Goal: Task Accomplishment & Management: Manage account settings

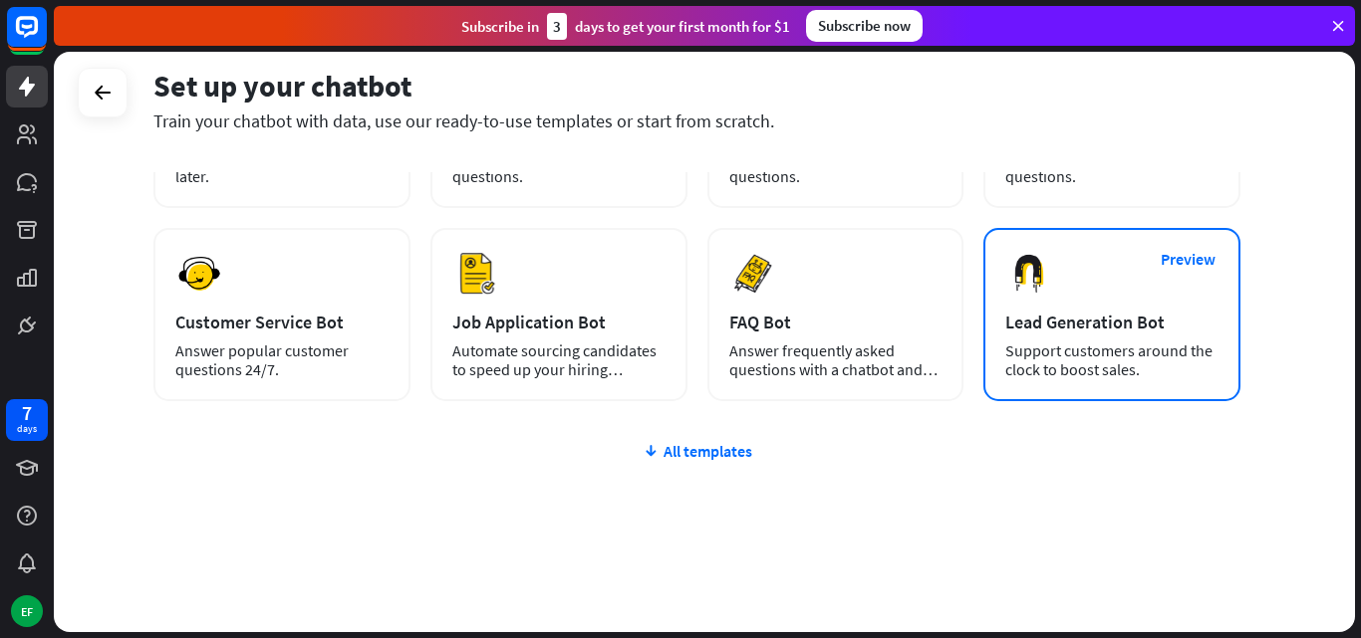
scroll to position [243, 0]
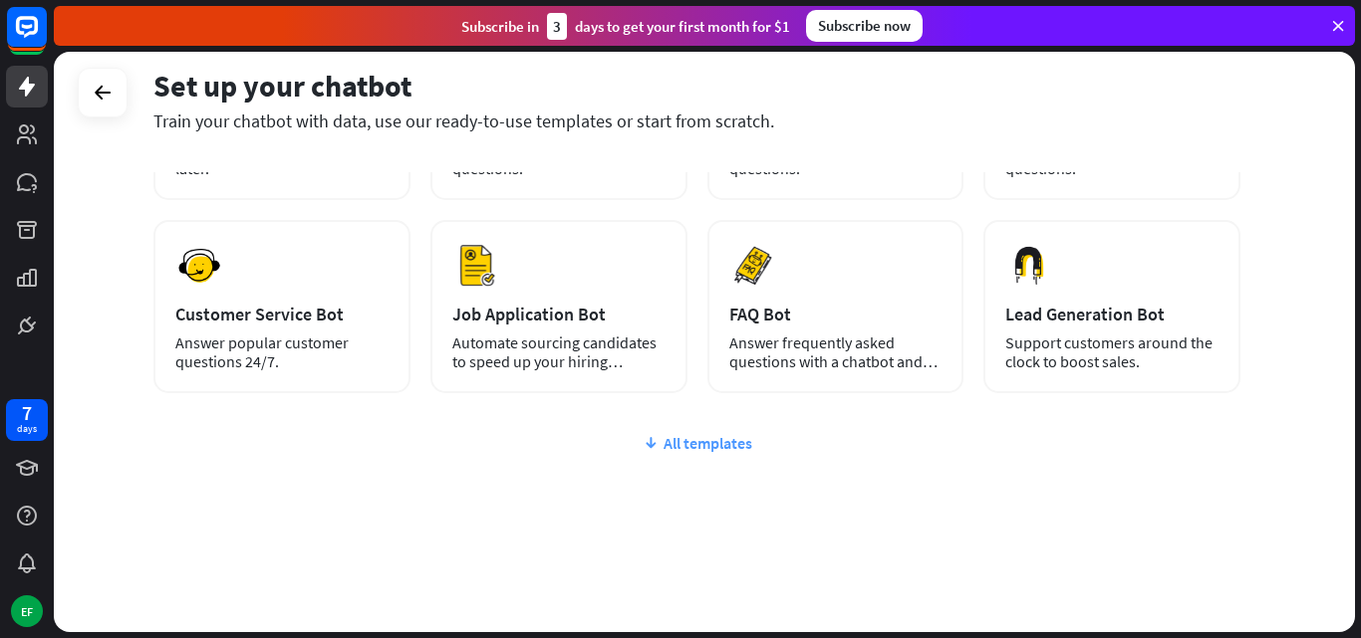
click at [731, 444] on div "All templates" at bounding box center [696, 443] width 1087 height 20
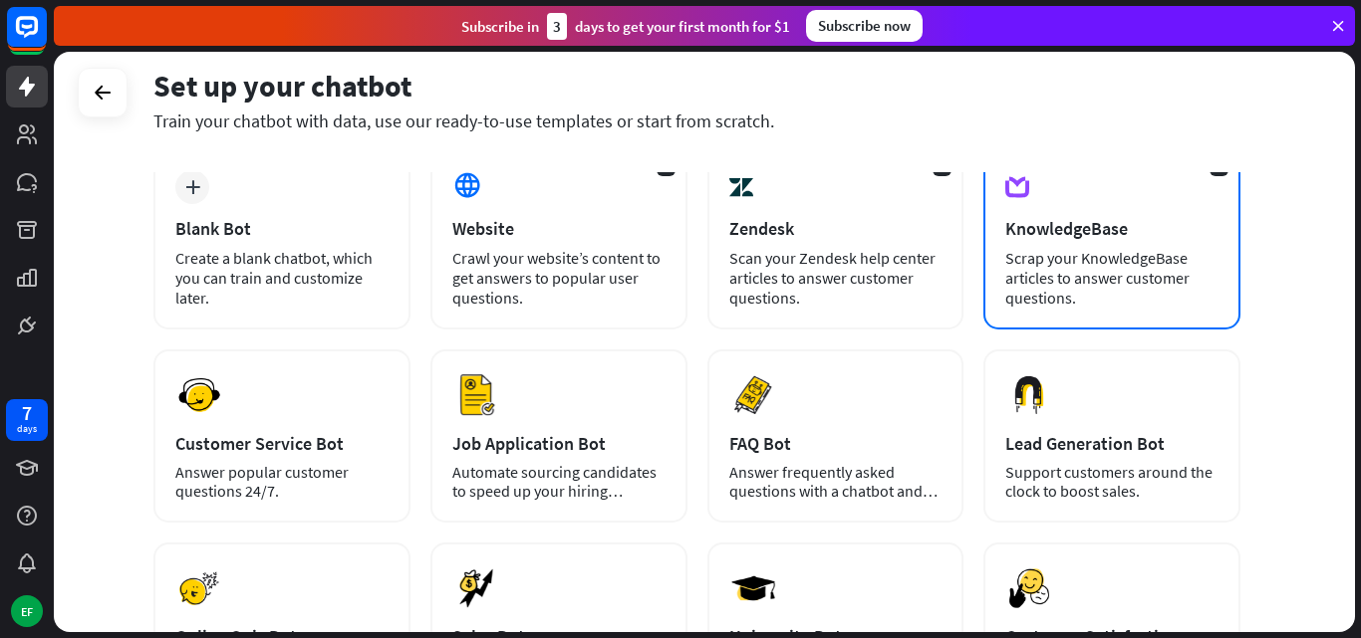
scroll to position [100, 0]
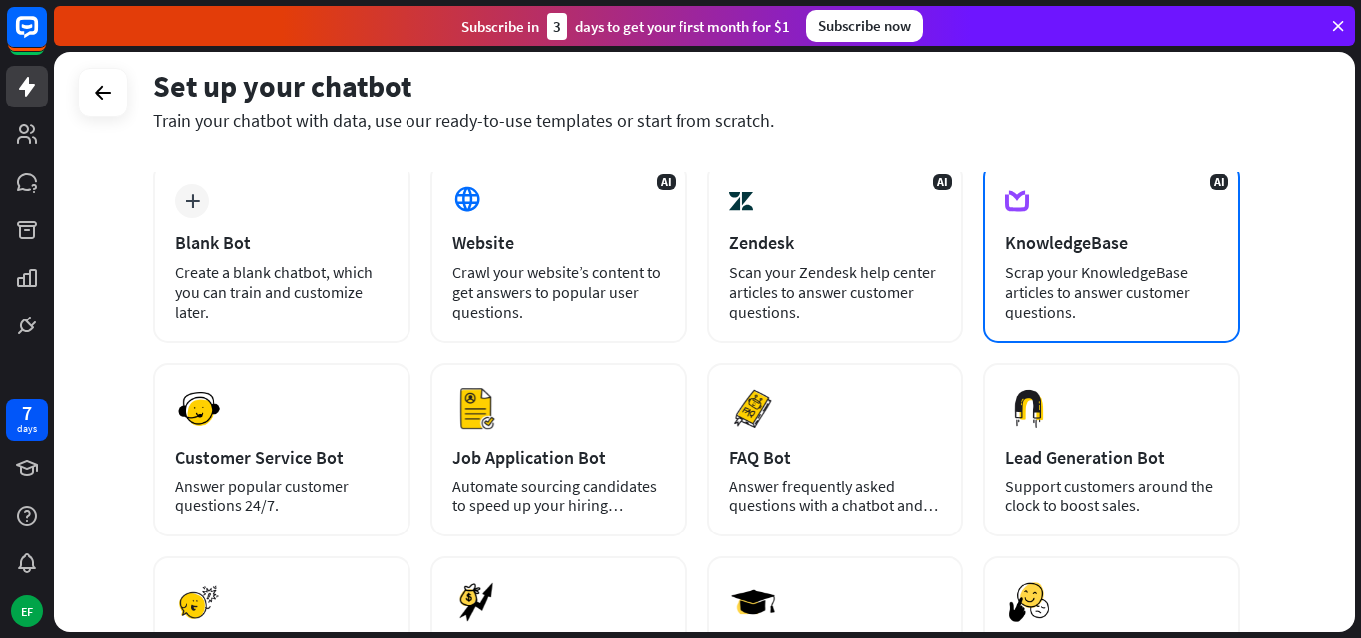
click at [1116, 276] on div "Scrap your KnowledgeBase articles to answer customer questions." at bounding box center [1111, 292] width 213 height 60
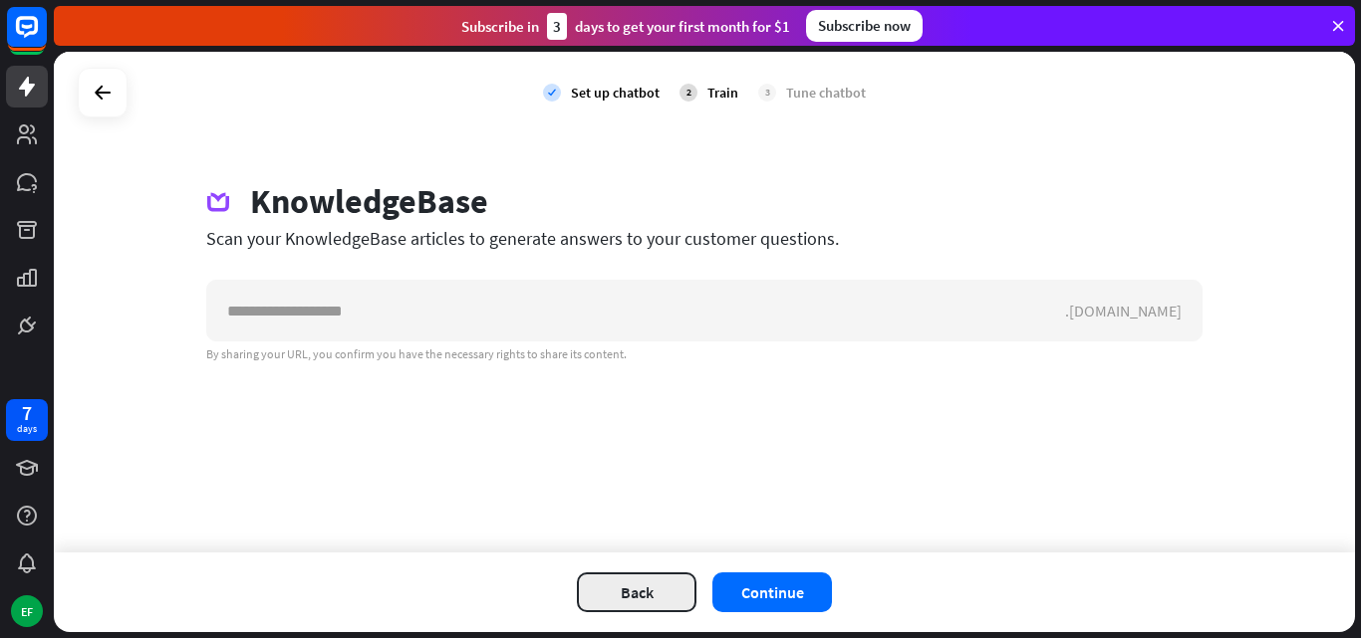
click at [642, 595] on button "Back" at bounding box center [637, 593] width 120 height 40
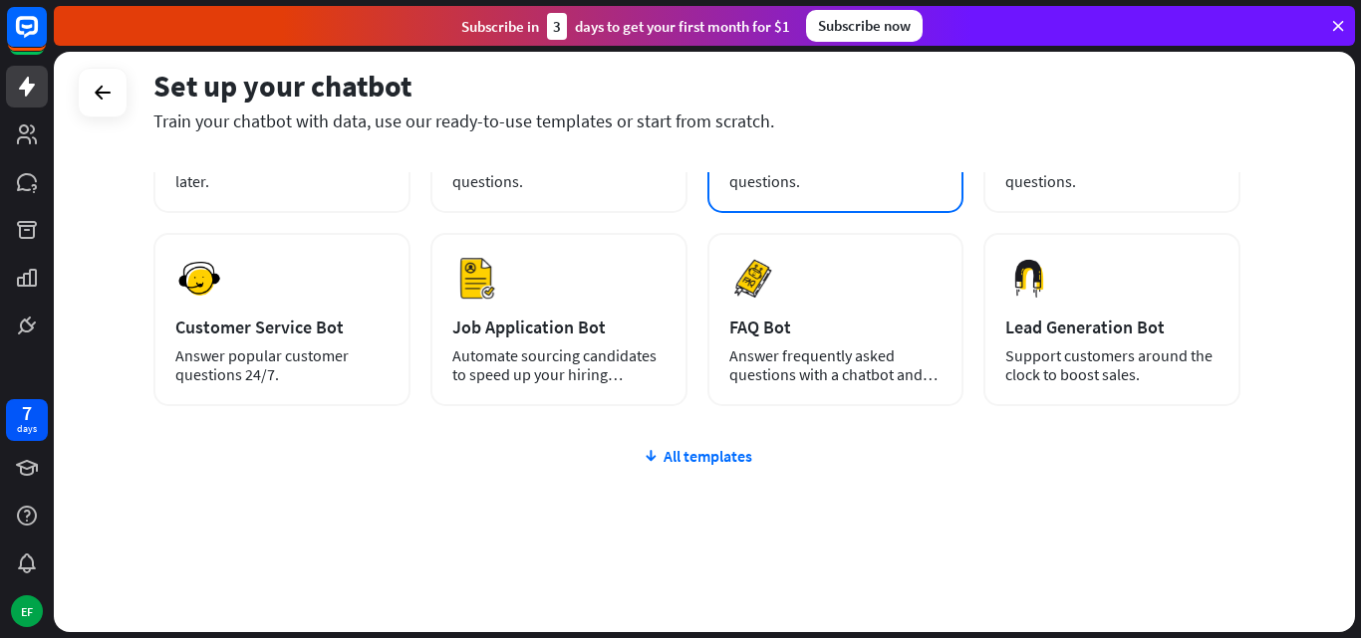
scroll to position [243, 0]
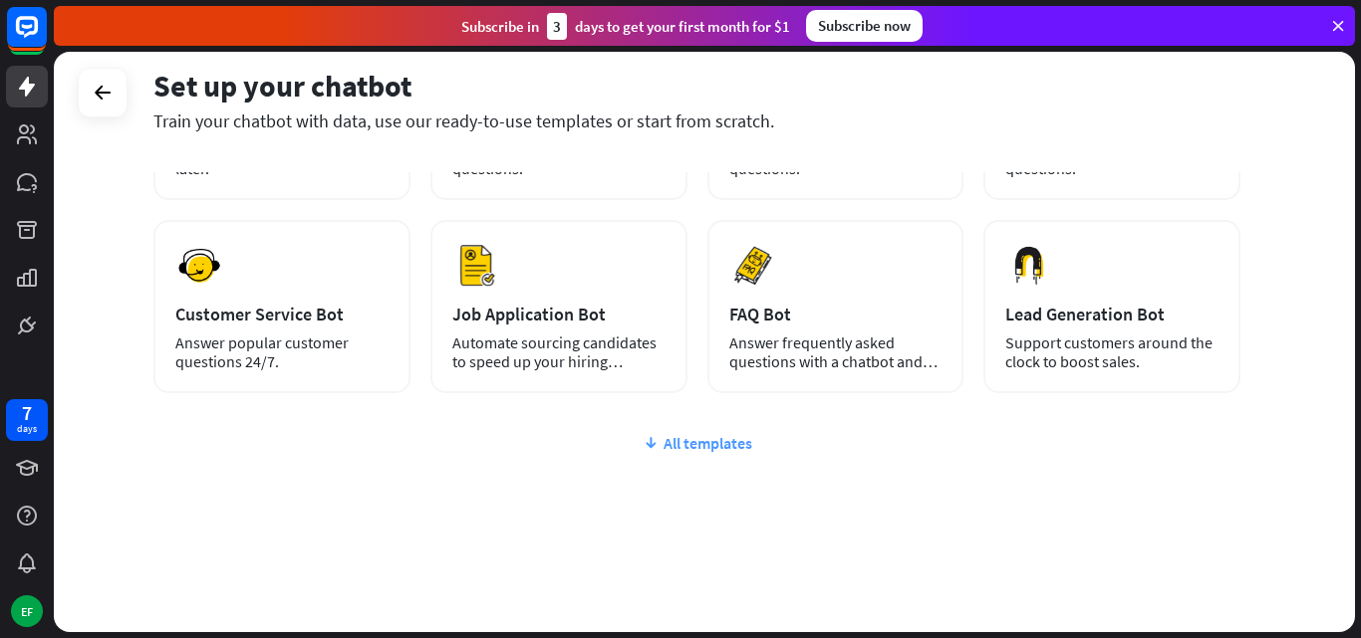
click at [714, 448] on div "All templates" at bounding box center [696, 443] width 1087 height 20
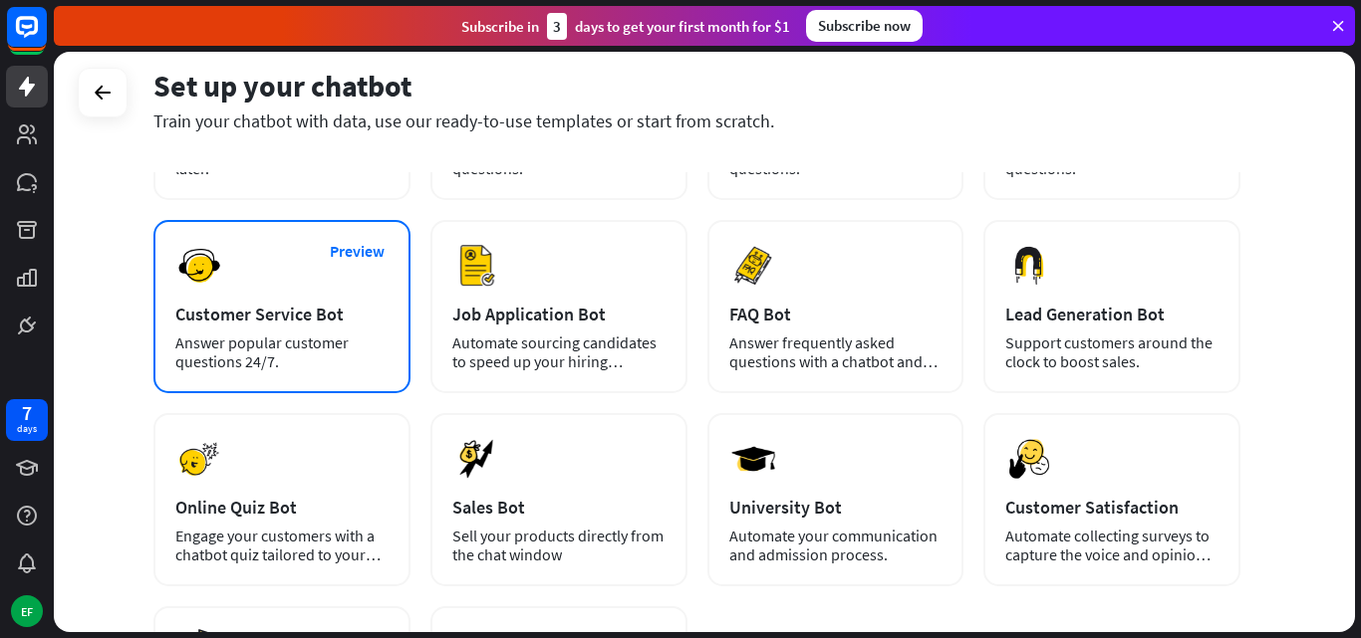
click at [294, 333] on div "Preview Customer Service Bot Answer popular customer questions 24/7." at bounding box center [281, 306] width 257 height 173
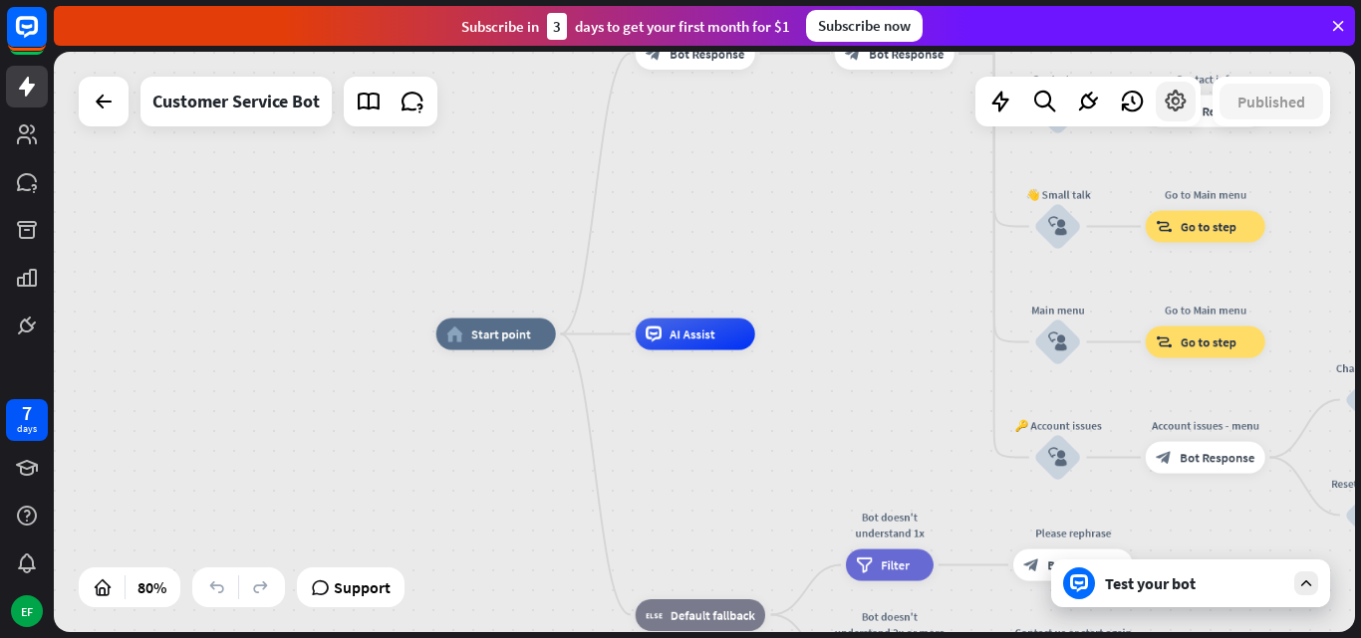
click at [1178, 106] on icon at bounding box center [1175, 102] width 26 height 26
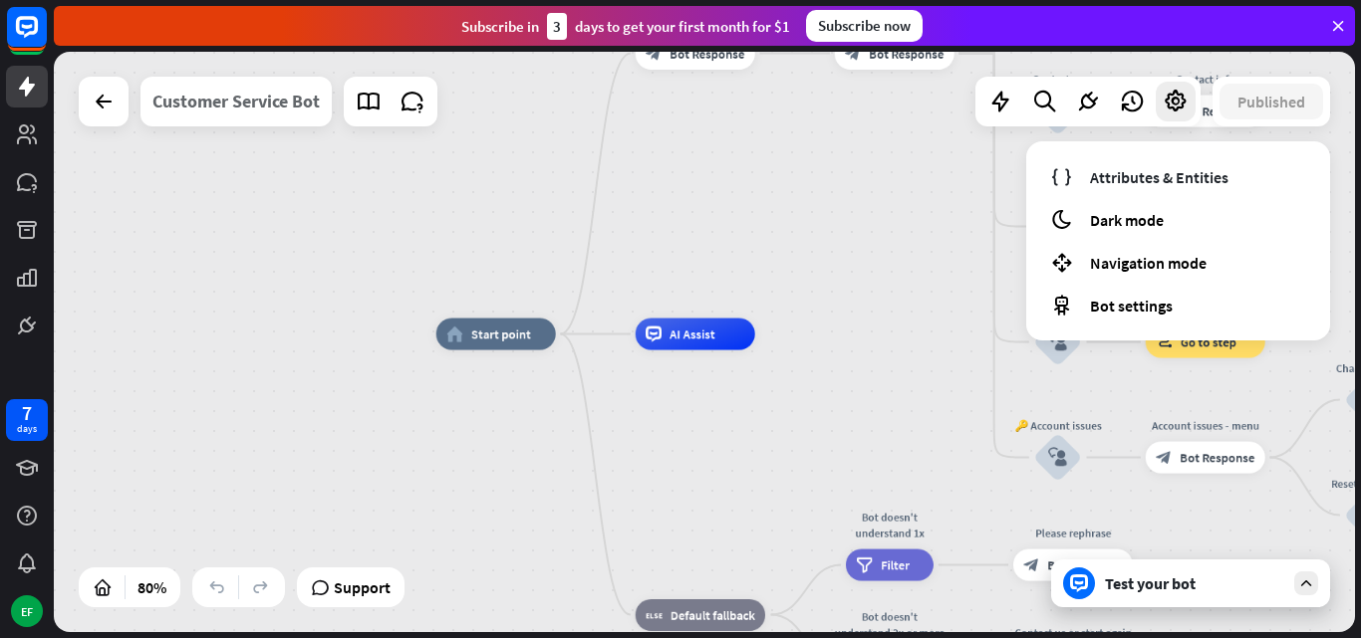
click at [257, 96] on div "Customer Service Bot" at bounding box center [235, 102] width 167 height 50
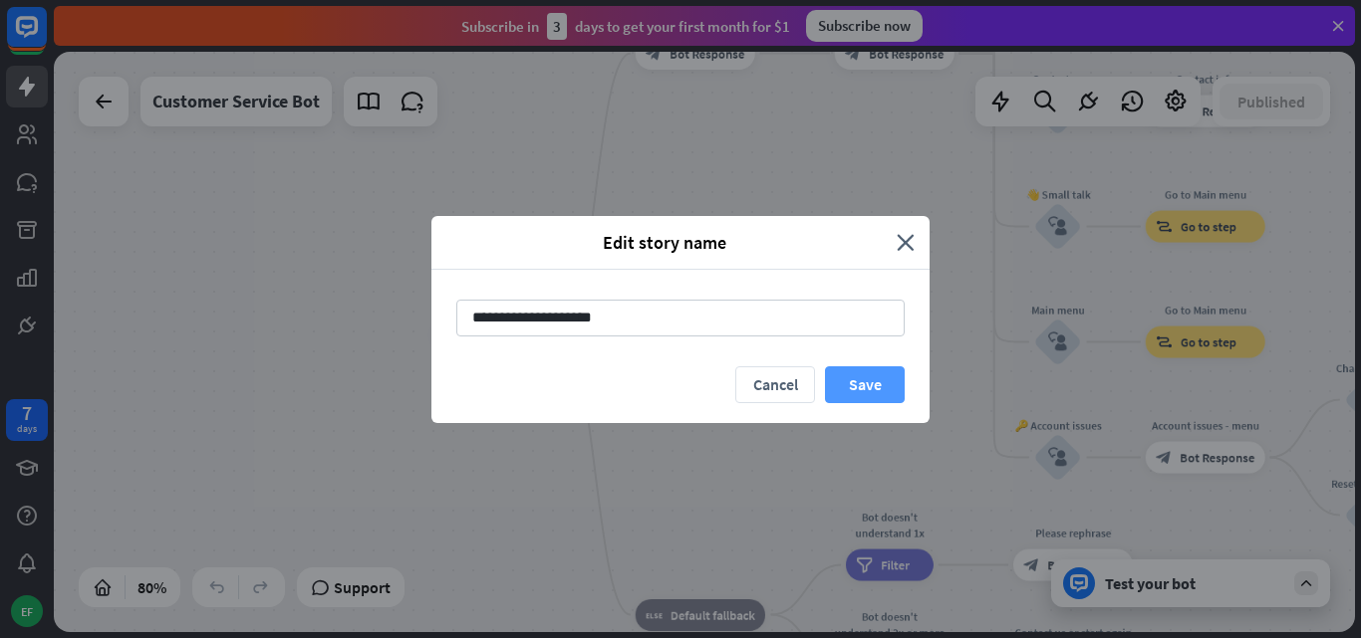
click at [867, 380] on button "Save" at bounding box center [865, 385] width 80 height 37
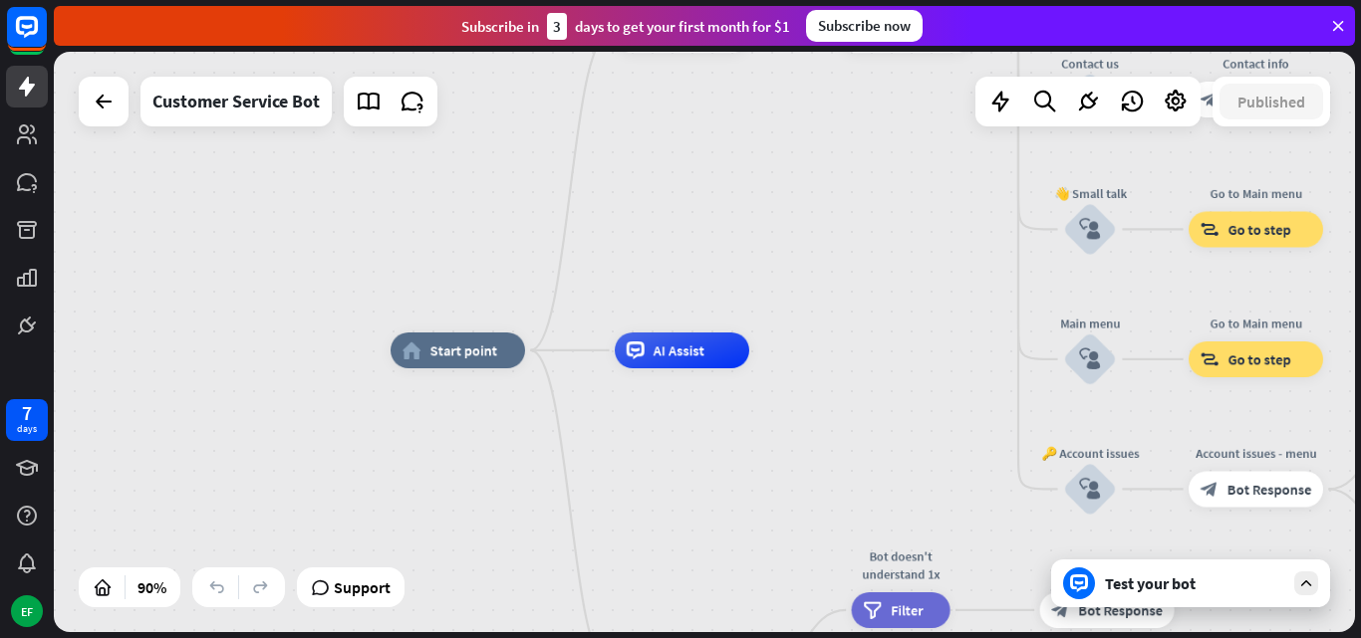
click at [1337, 19] on icon at bounding box center [1338, 26] width 18 height 18
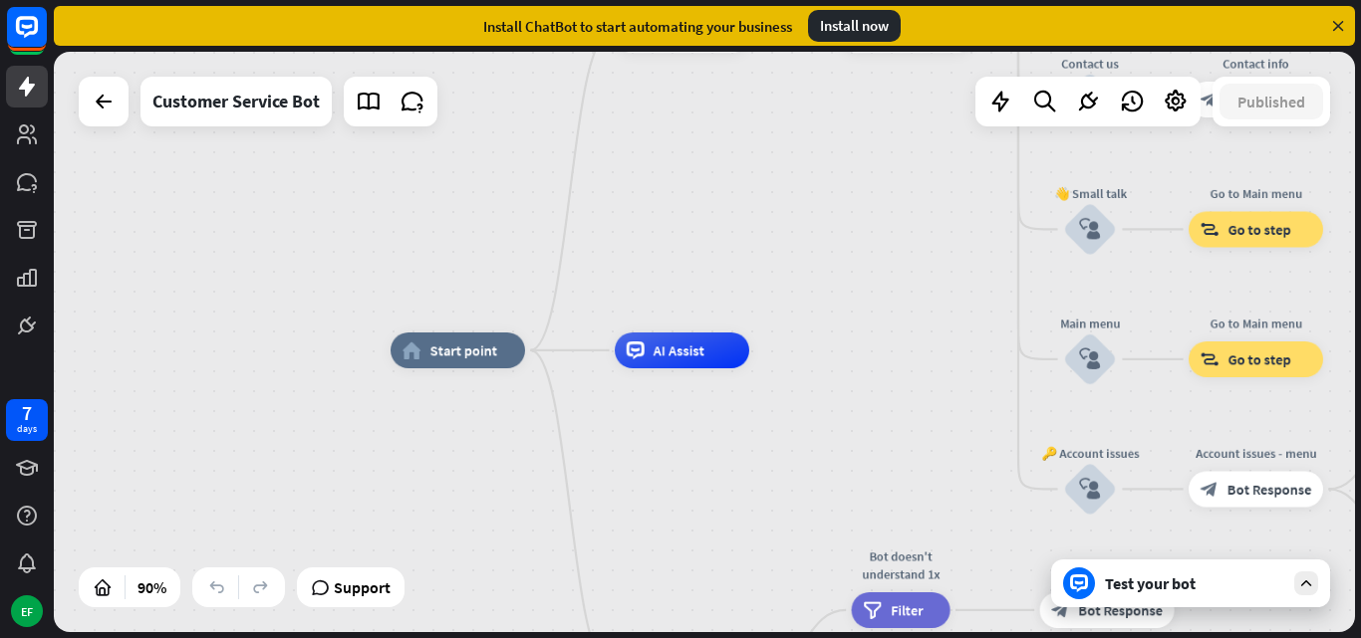
click at [844, 24] on div "Install now" at bounding box center [854, 26] width 93 height 32
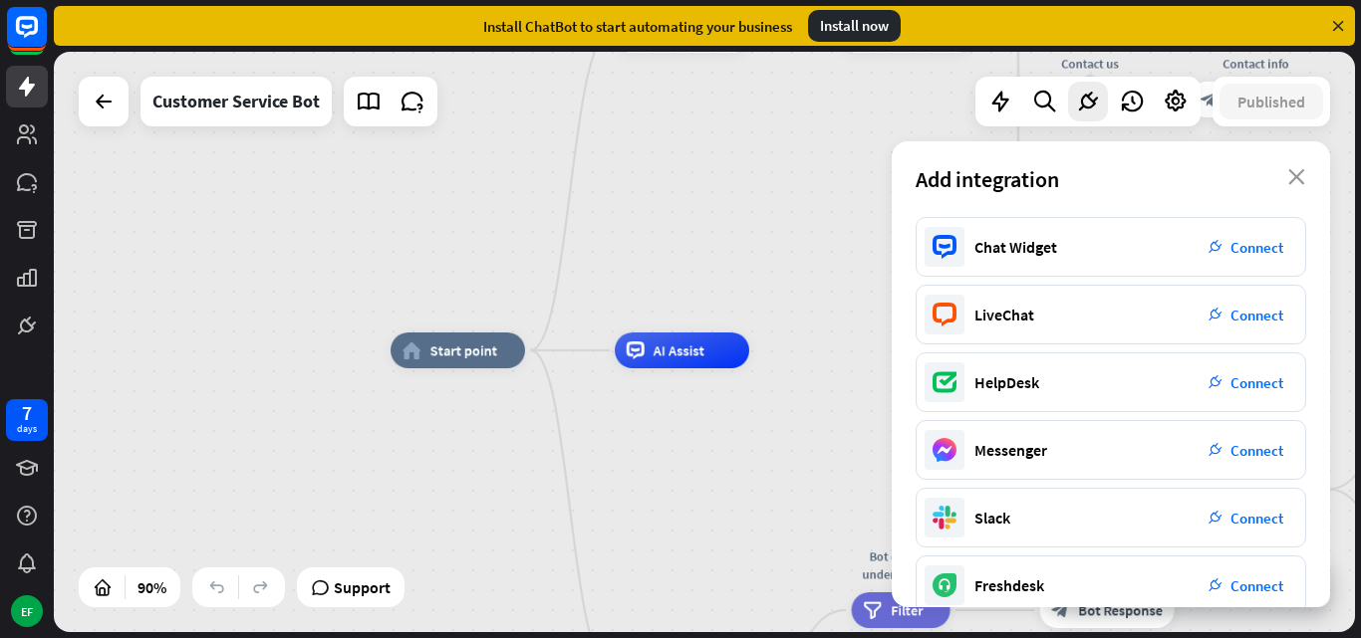
click at [1333, 18] on icon at bounding box center [1338, 26] width 18 height 18
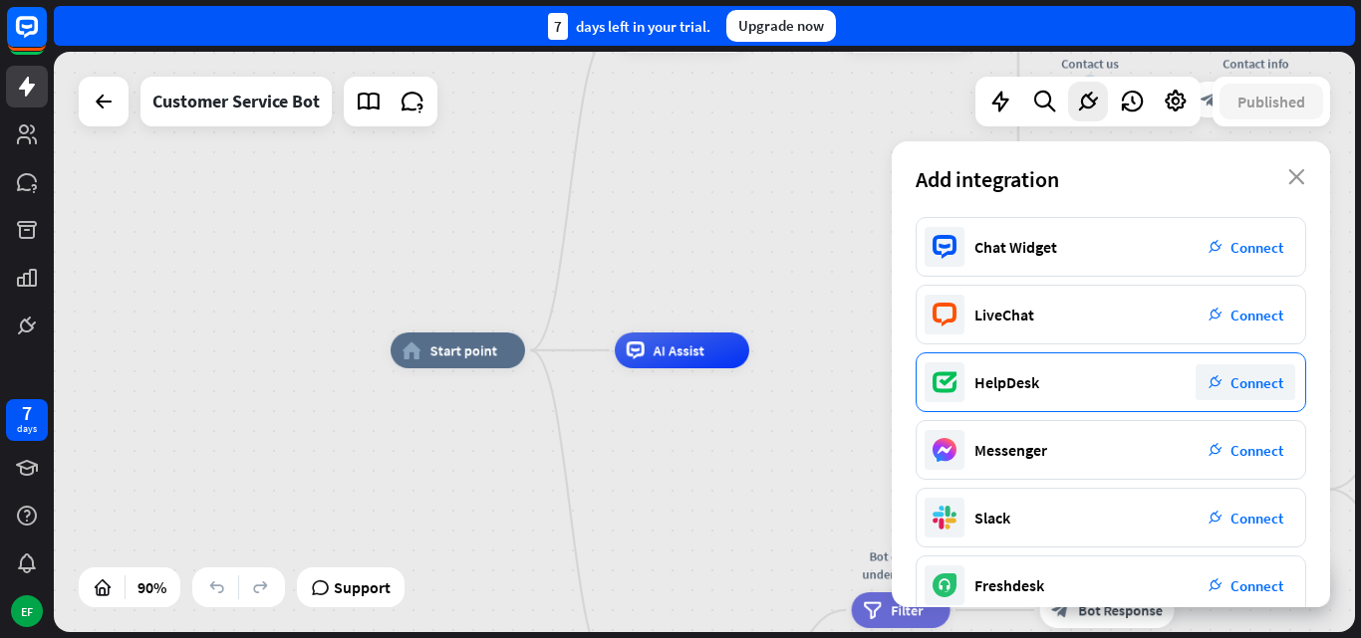
click at [1218, 377] on icon "plug_integration" at bounding box center [1215, 383] width 14 height 14
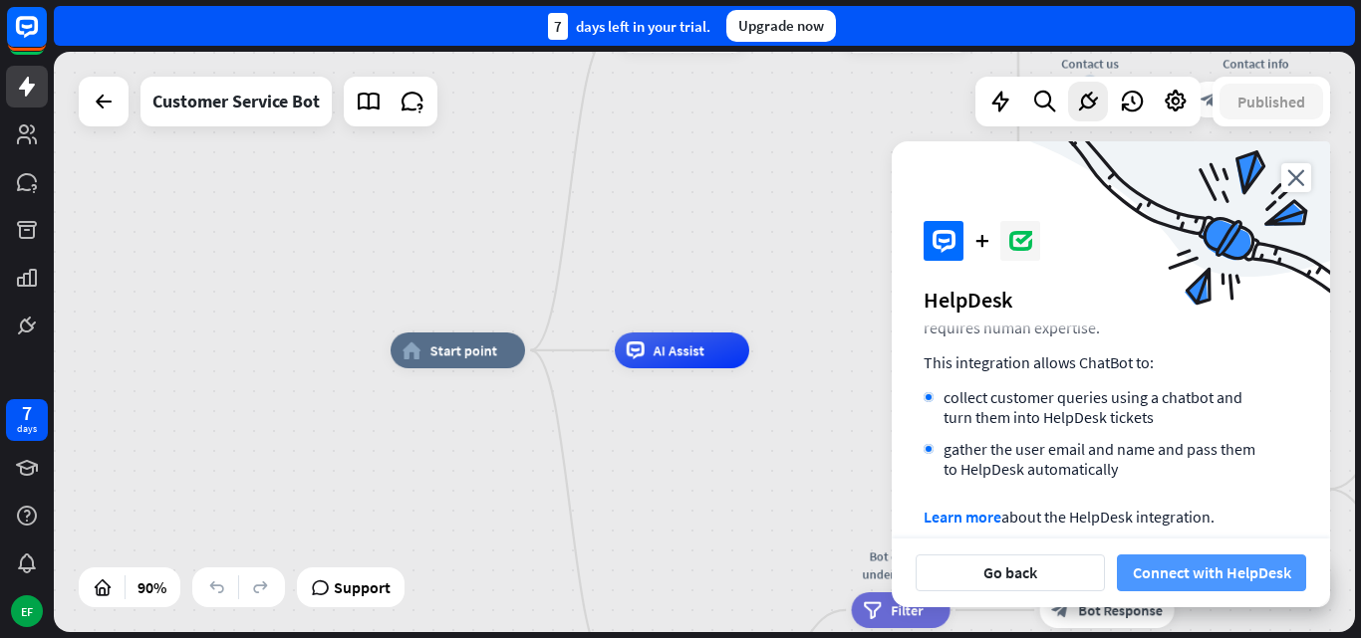
scroll to position [160, 0]
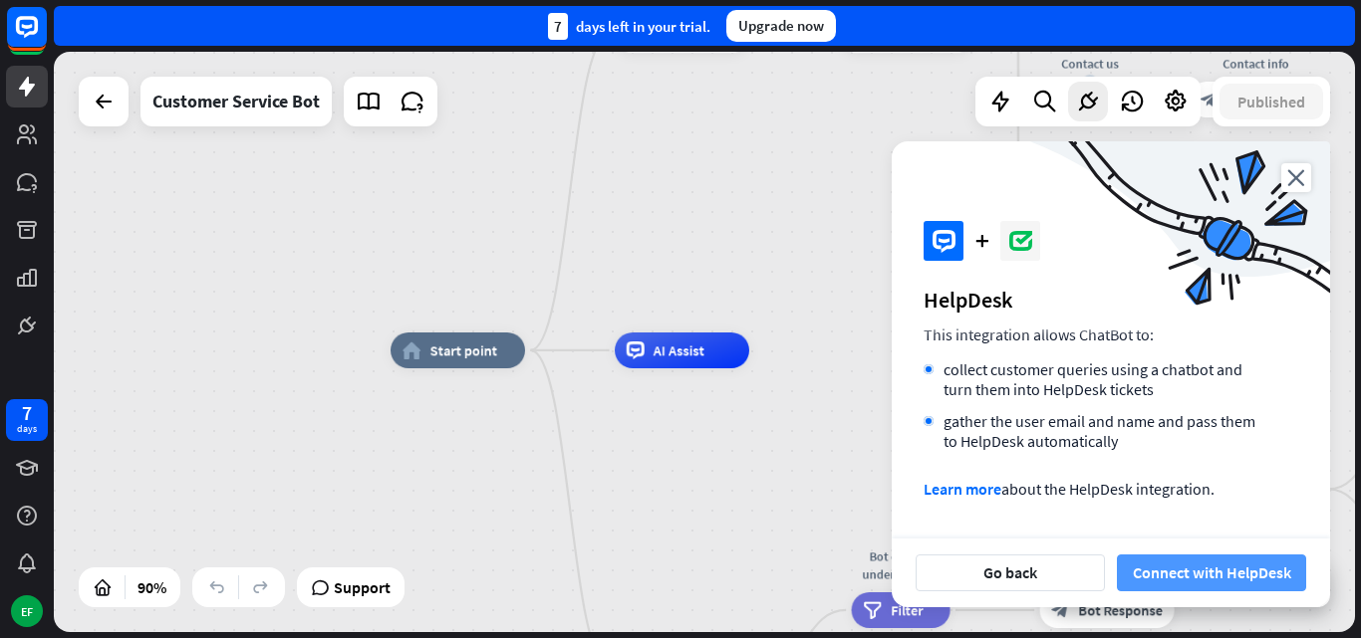
click at [1215, 569] on button "Connect with HelpDesk" at bounding box center [1211, 573] width 189 height 37
click at [1293, 174] on icon "close" at bounding box center [1296, 177] width 30 height 29
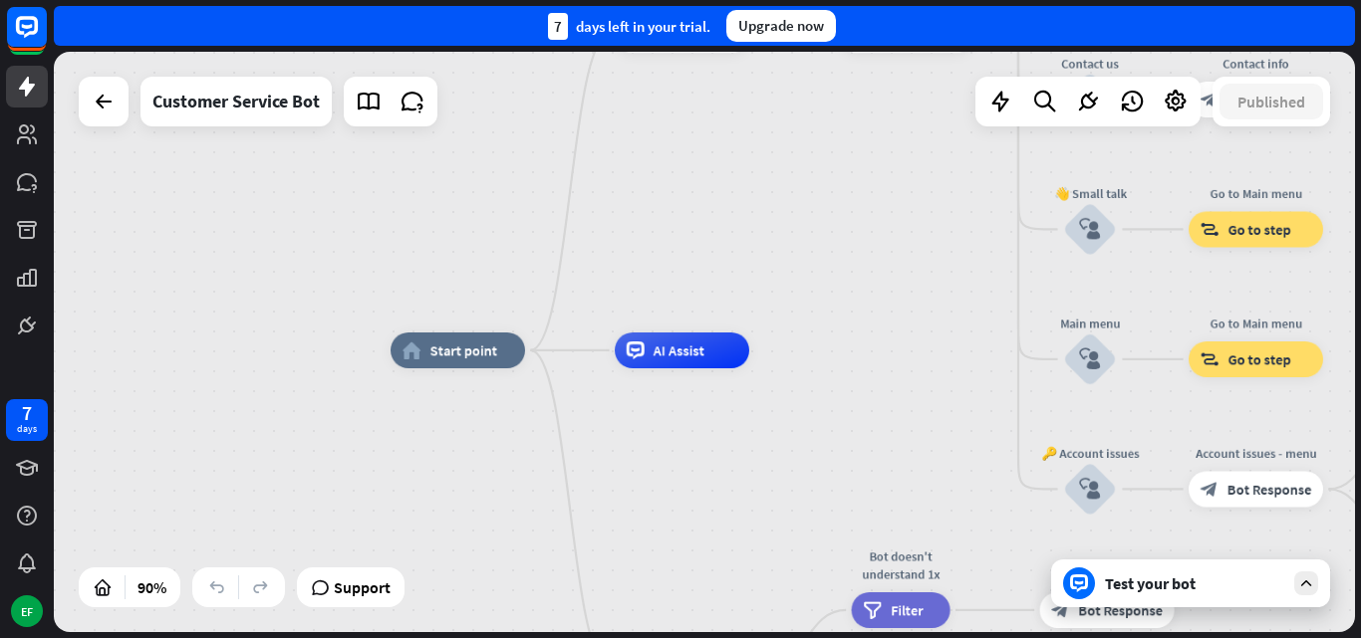
click at [1218, 585] on div "Test your bot" at bounding box center [1194, 584] width 179 height 20
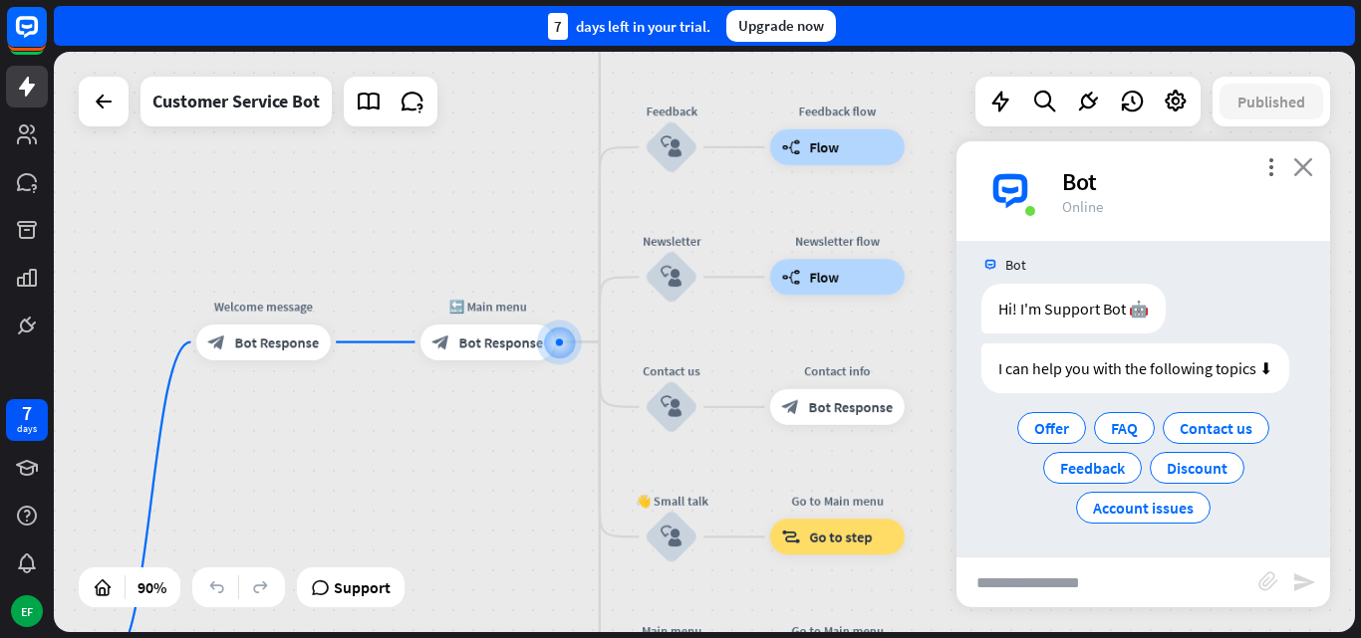
click at [1305, 168] on icon "close" at bounding box center [1303, 166] width 20 height 19
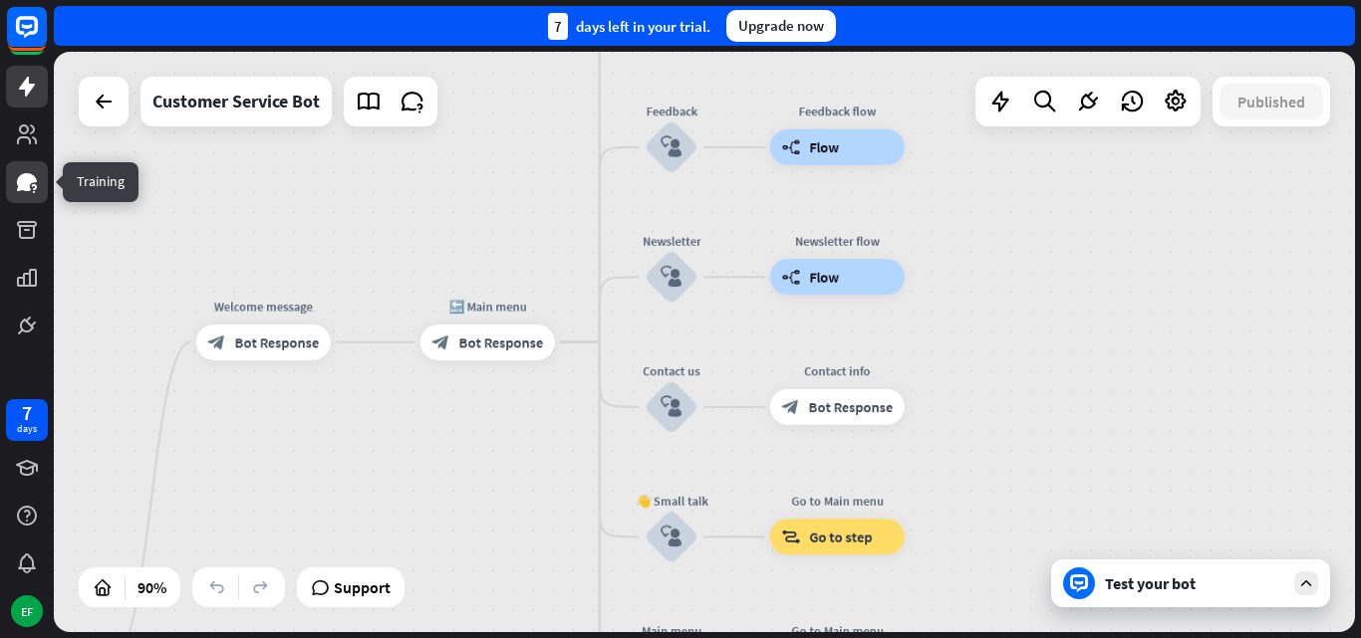
click at [28, 174] on icon at bounding box center [27, 182] width 20 height 18
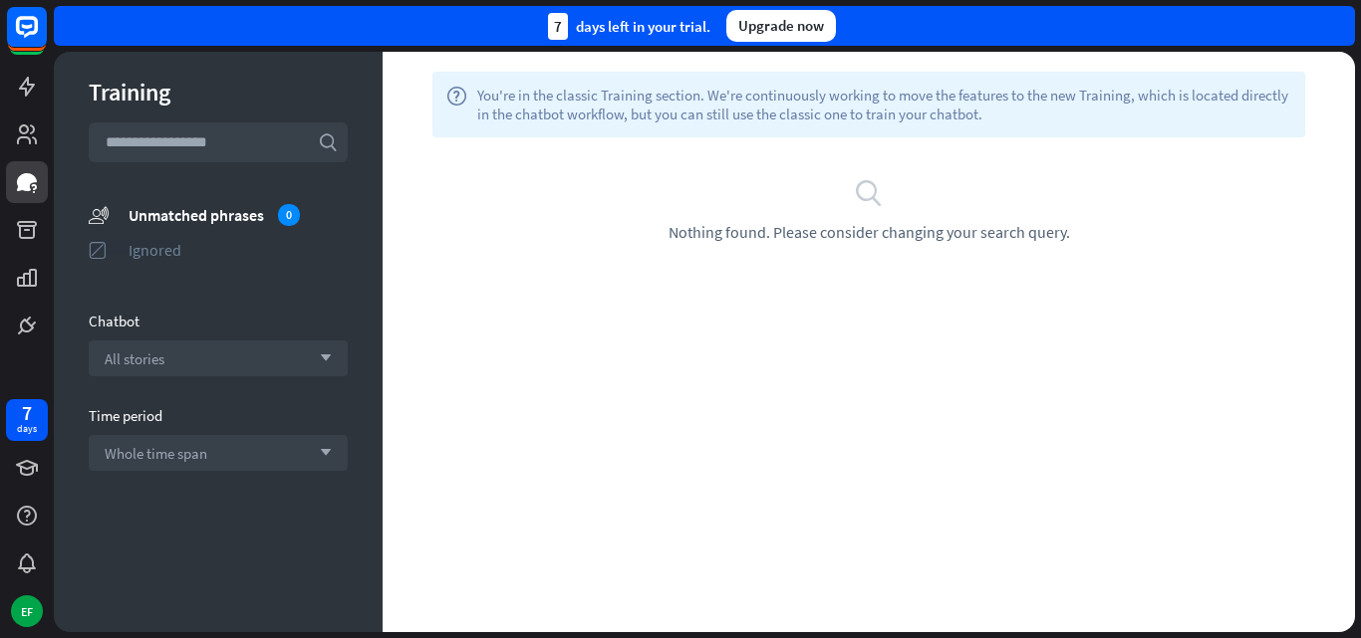
click at [163, 247] on div "Ignored" at bounding box center [237, 250] width 219 height 20
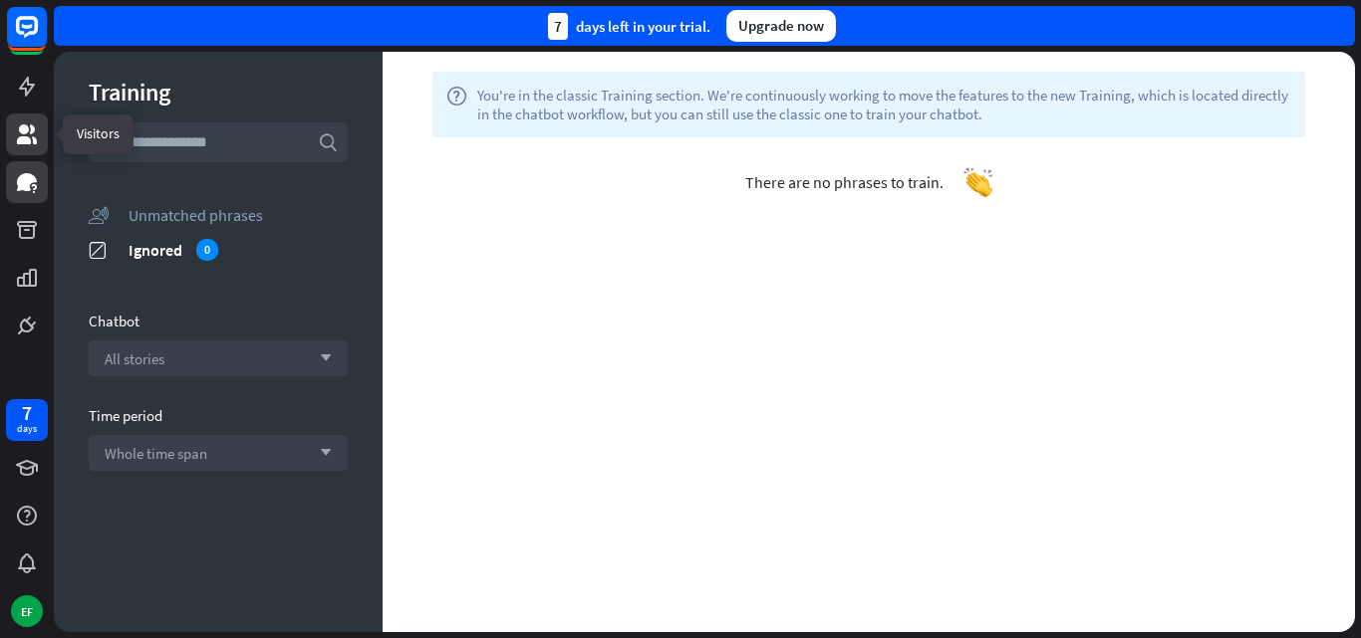
click at [39, 132] on link at bounding box center [27, 135] width 42 height 42
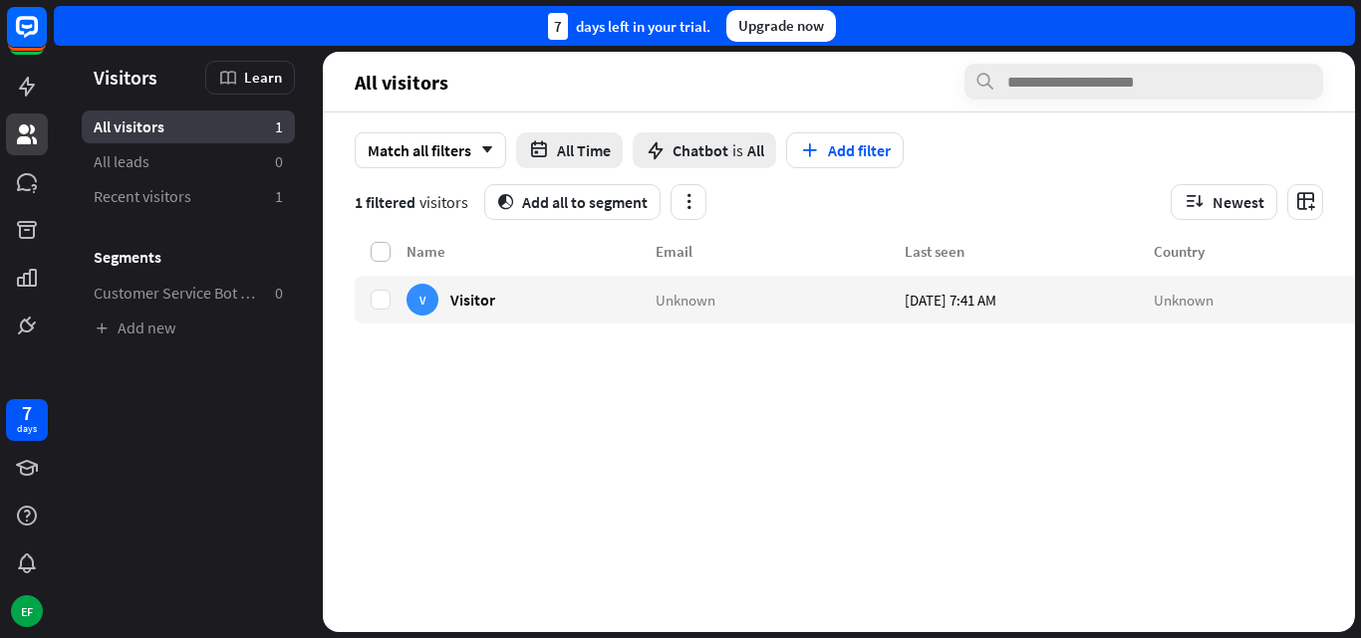
click at [375, 244] on label at bounding box center [381, 252] width 20 height 20
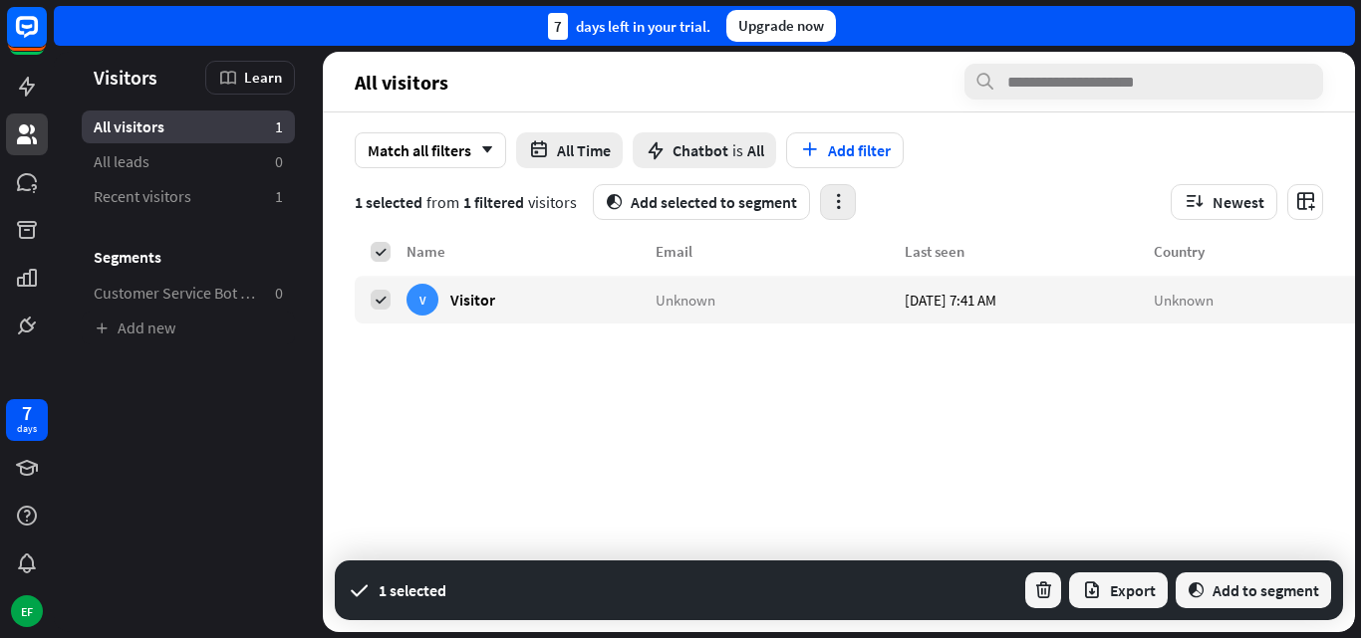
click at [837, 204] on icon "button" at bounding box center [838, 201] width 21 height 21
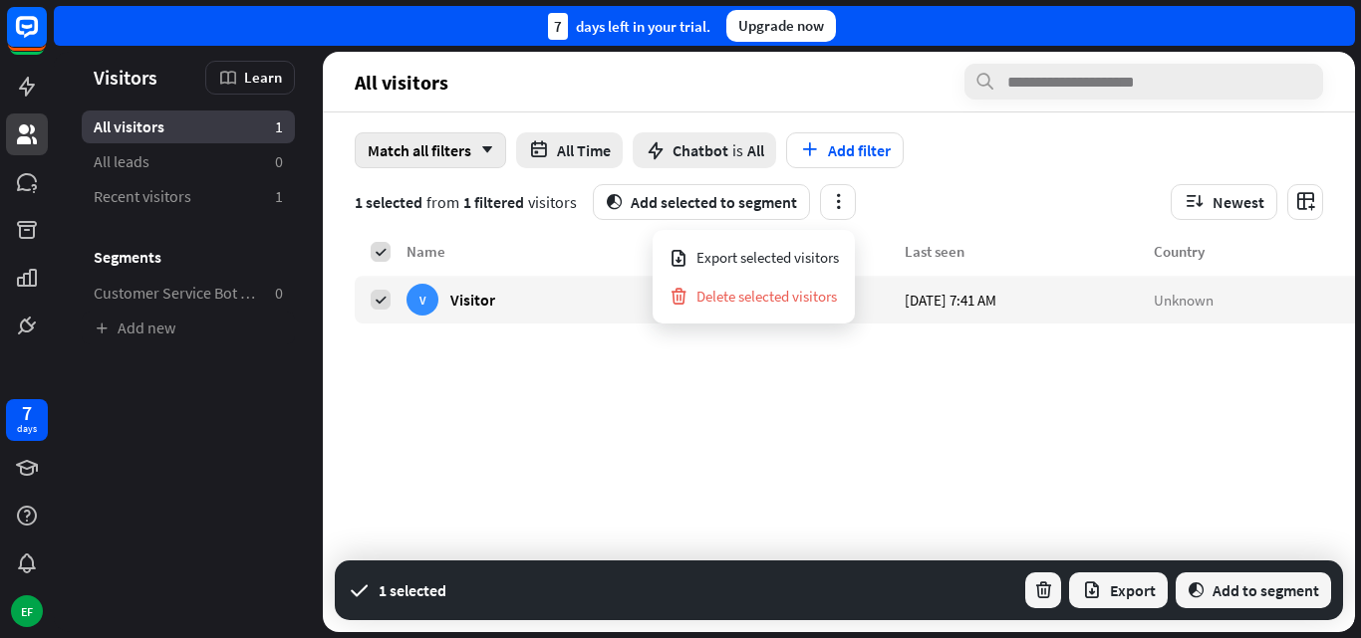
click at [491, 149] on icon "arrow_down" at bounding box center [482, 150] width 22 height 12
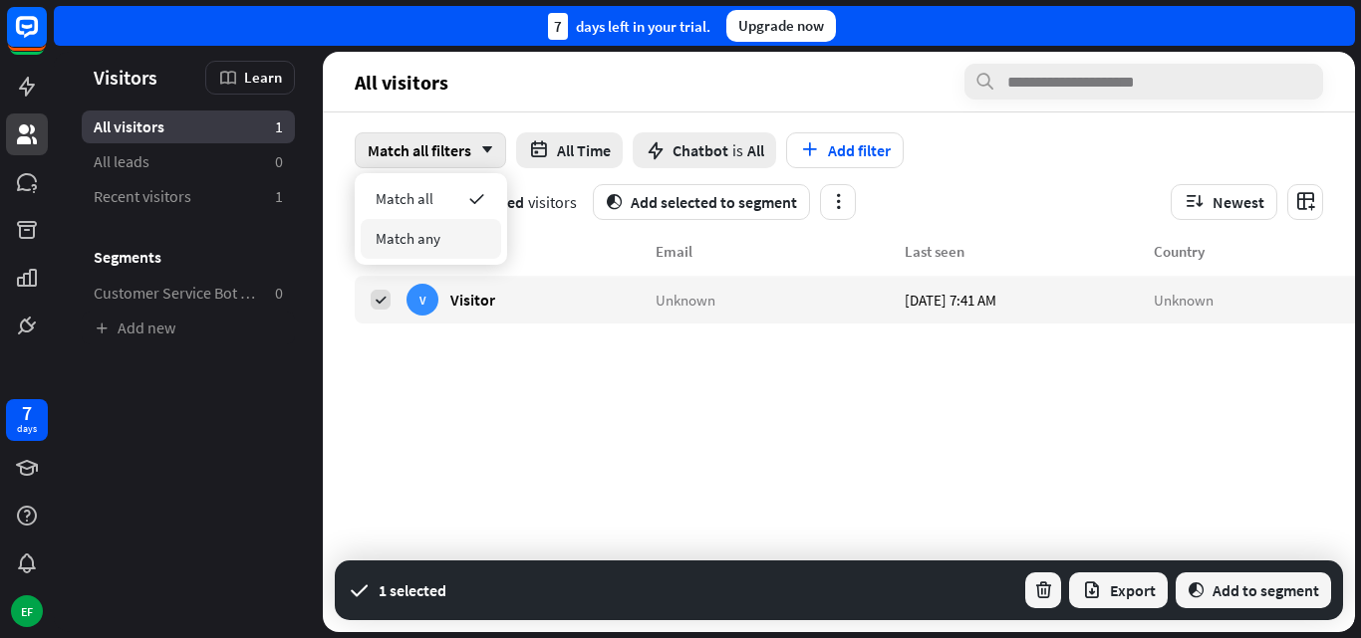
click at [419, 246] on span "Match any" at bounding box center [408, 238] width 65 height 19
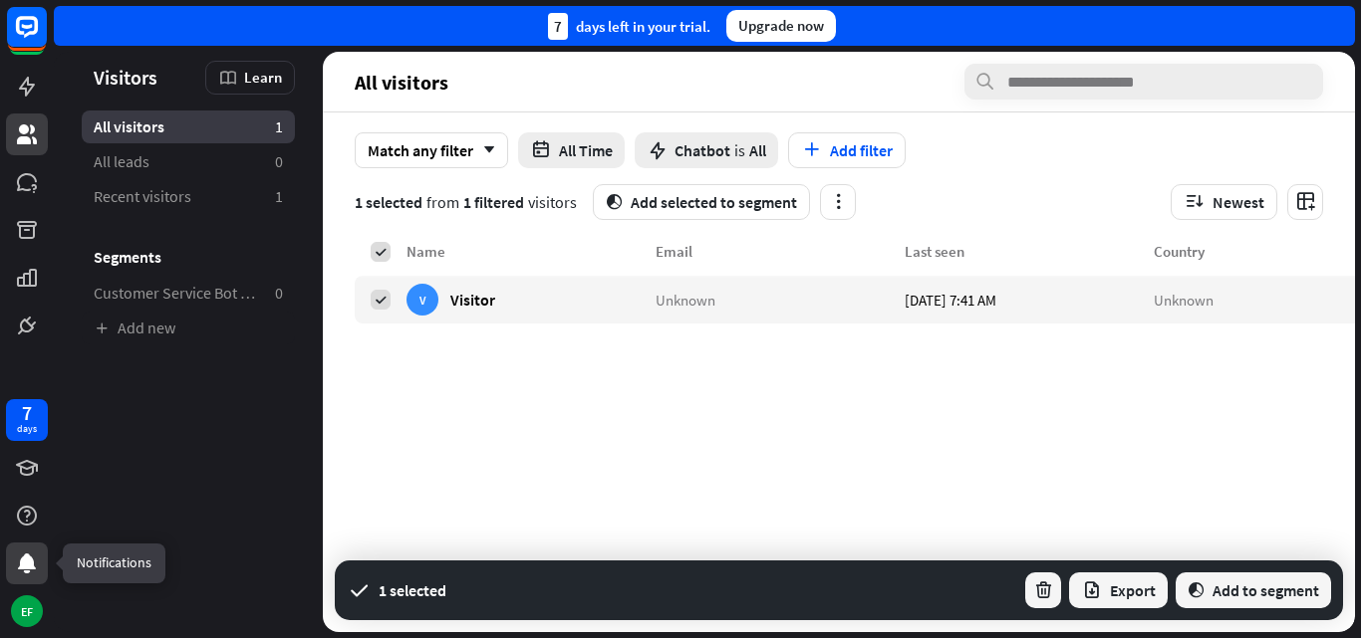
click at [29, 568] on icon at bounding box center [27, 564] width 18 height 20
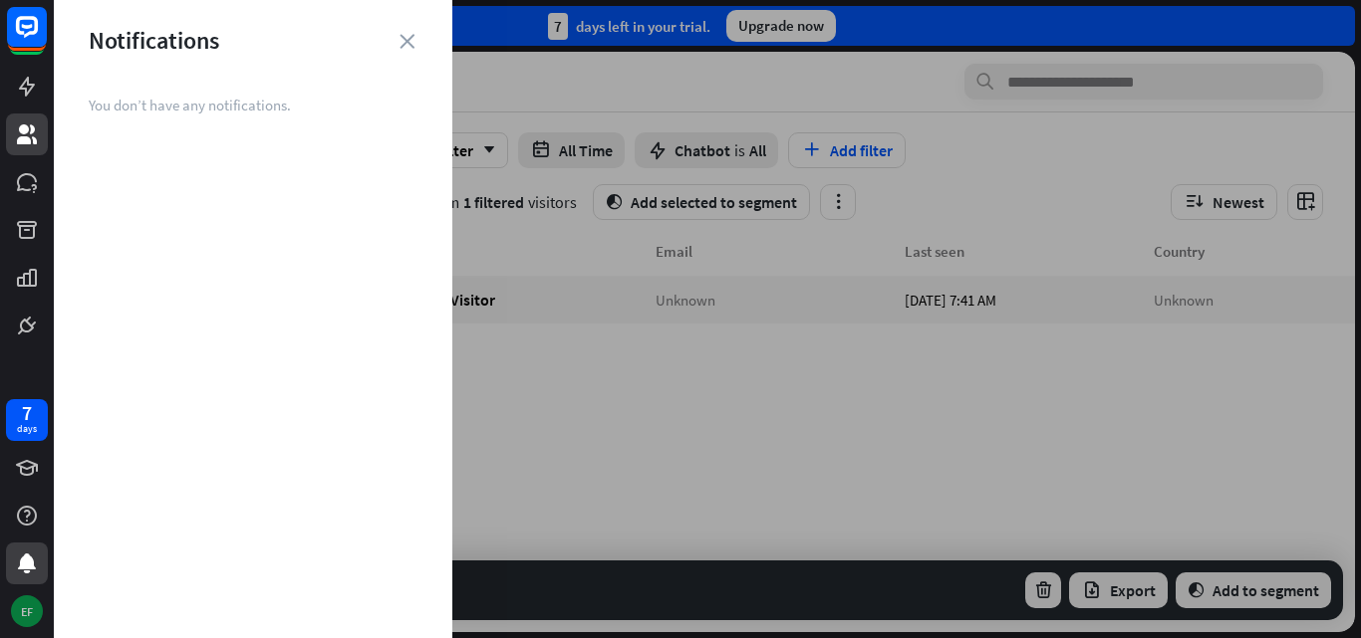
click at [26, 609] on div "EF" at bounding box center [27, 612] width 32 height 32
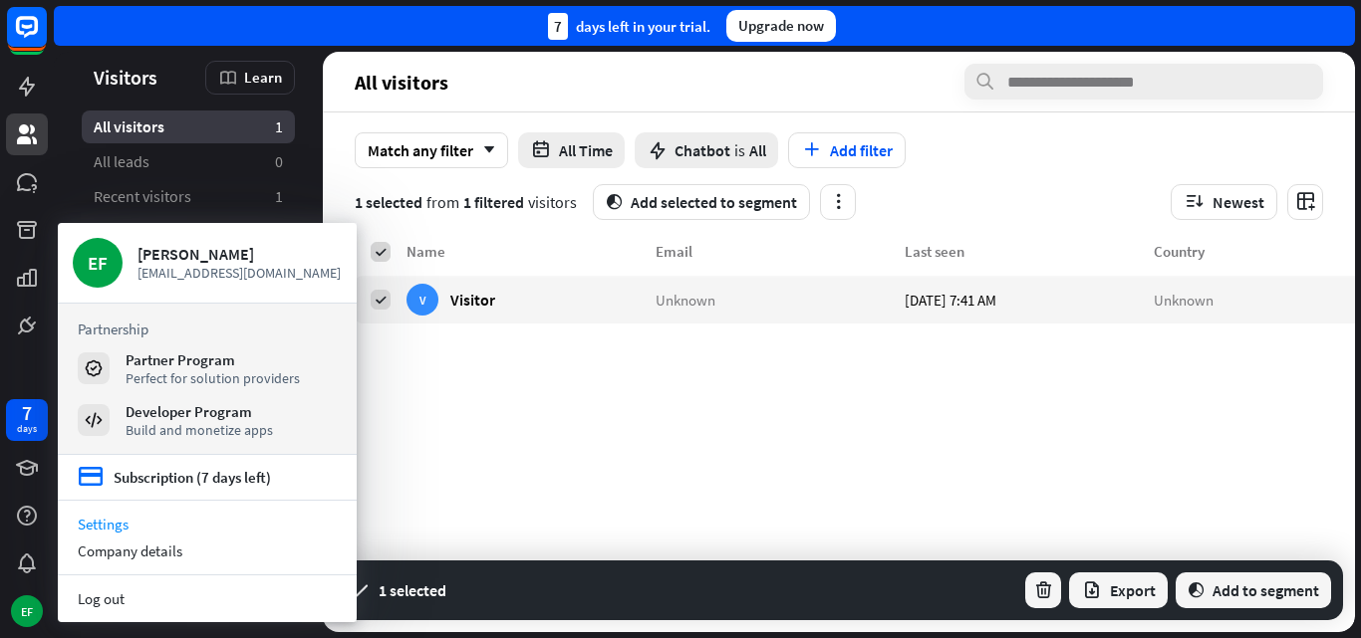
click at [112, 524] on link "Settings" at bounding box center [207, 524] width 299 height 27
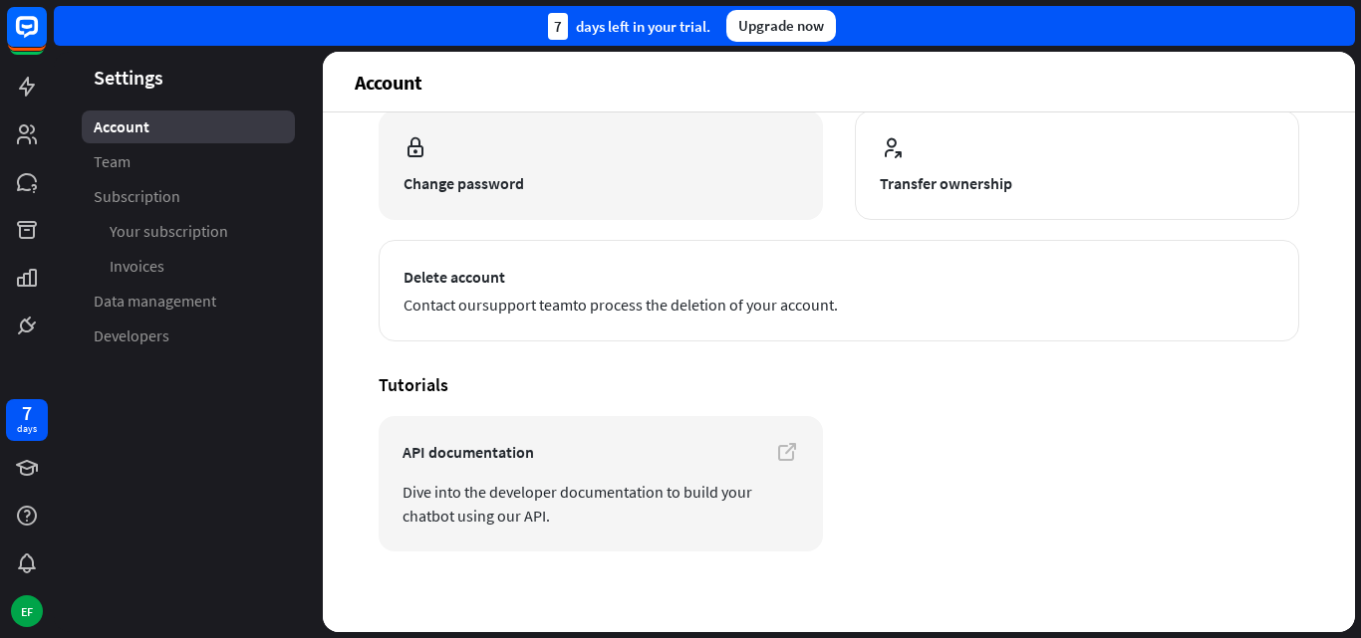
scroll to position [245, 0]
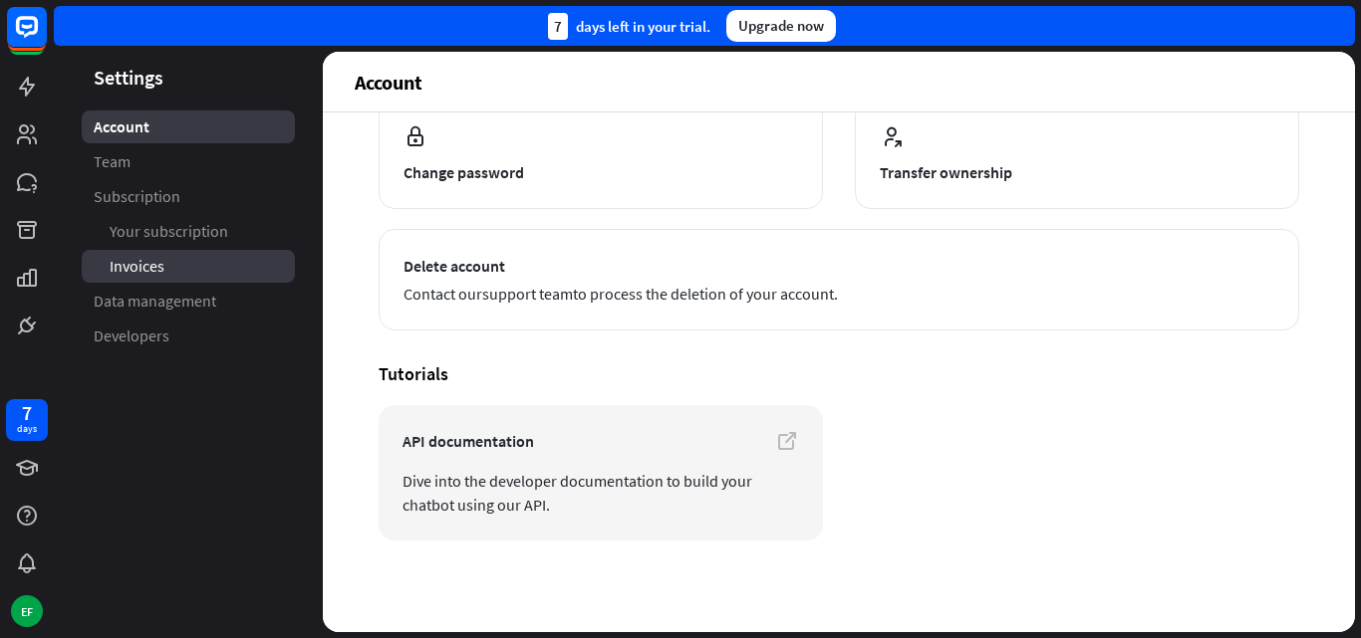
click at [133, 271] on span "Invoices" at bounding box center [137, 266] width 55 height 21
